Goal: Task Accomplishment & Management: Use online tool/utility

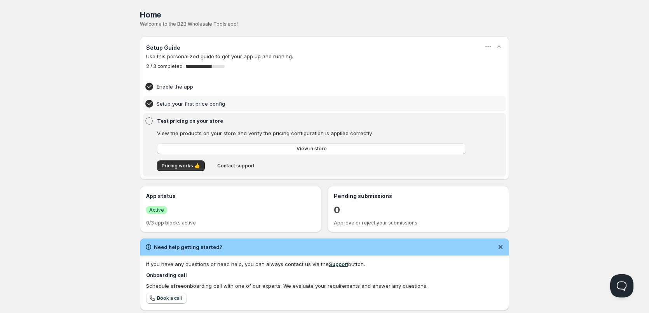
click at [171, 104] on h4 "Setup your first price config" at bounding box center [313, 104] width 312 height 8
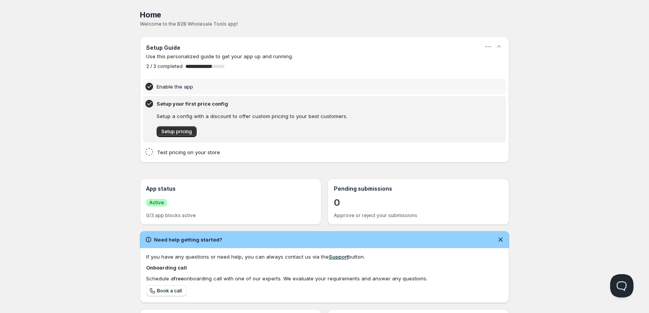
click at [171, 84] on h4 "Enable the app" at bounding box center [313, 87] width 312 height 8
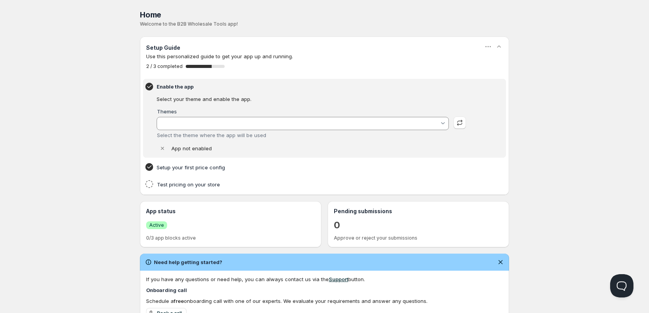
type input "[PERSON_NAME]"
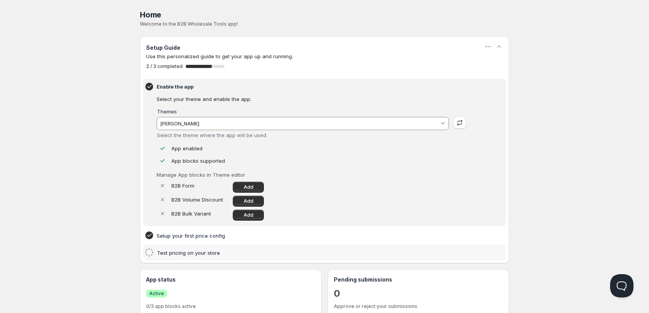
click at [162, 252] on h4 "Test pricing on your store" at bounding box center [312, 253] width 311 height 8
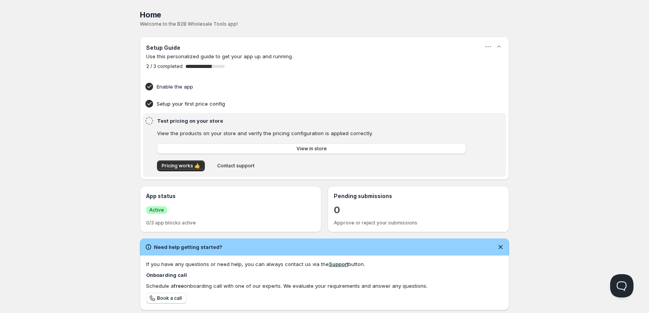
click at [173, 115] on div "Test pricing on your store View the products on your store and verify the prici…" at bounding box center [325, 145] width 360 height 61
click at [174, 104] on h4 "Setup your first price config" at bounding box center [313, 104] width 312 height 8
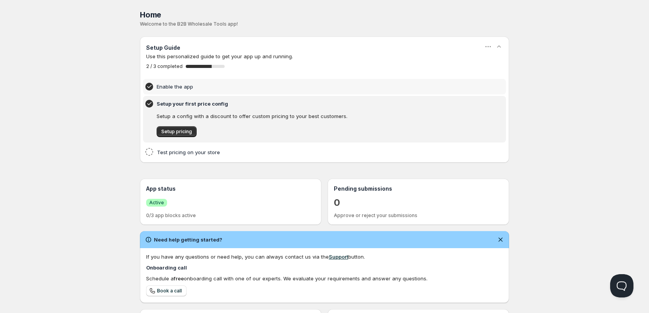
click at [175, 89] on h4 "Enable the app" at bounding box center [313, 87] width 312 height 8
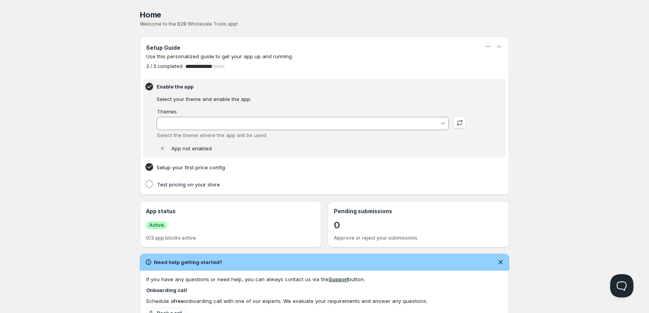
type input "[PERSON_NAME]"
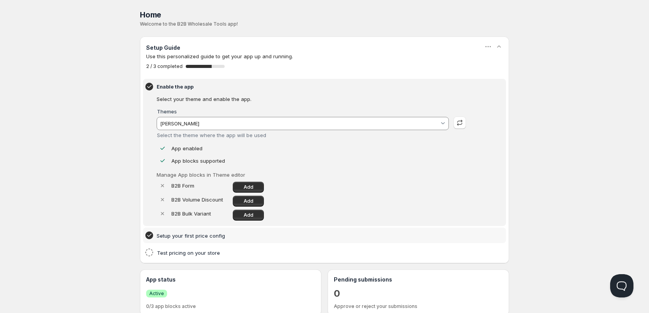
click at [174, 241] on div "Setup your first price config" at bounding box center [325, 235] width 360 height 12
click at [173, 233] on h4 "Setup your first price config" at bounding box center [313, 236] width 312 height 8
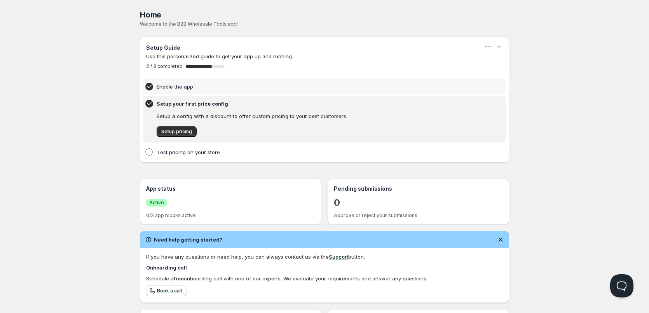
click at [172, 82] on div "Enable the app" at bounding box center [325, 86] width 360 height 12
click at [174, 85] on h4 "Enable the app" at bounding box center [313, 87] width 312 height 8
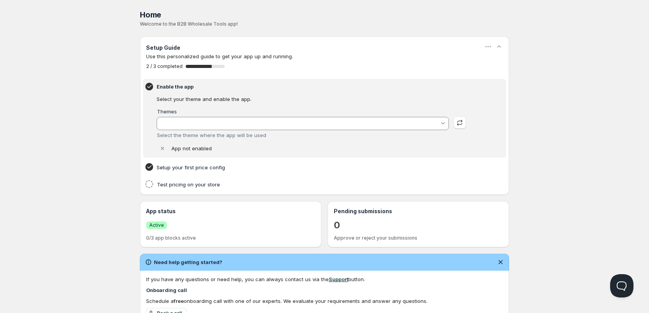
type input "[PERSON_NAME]"
